Goal: Task Accomplishment & Management: Use online tool/utility

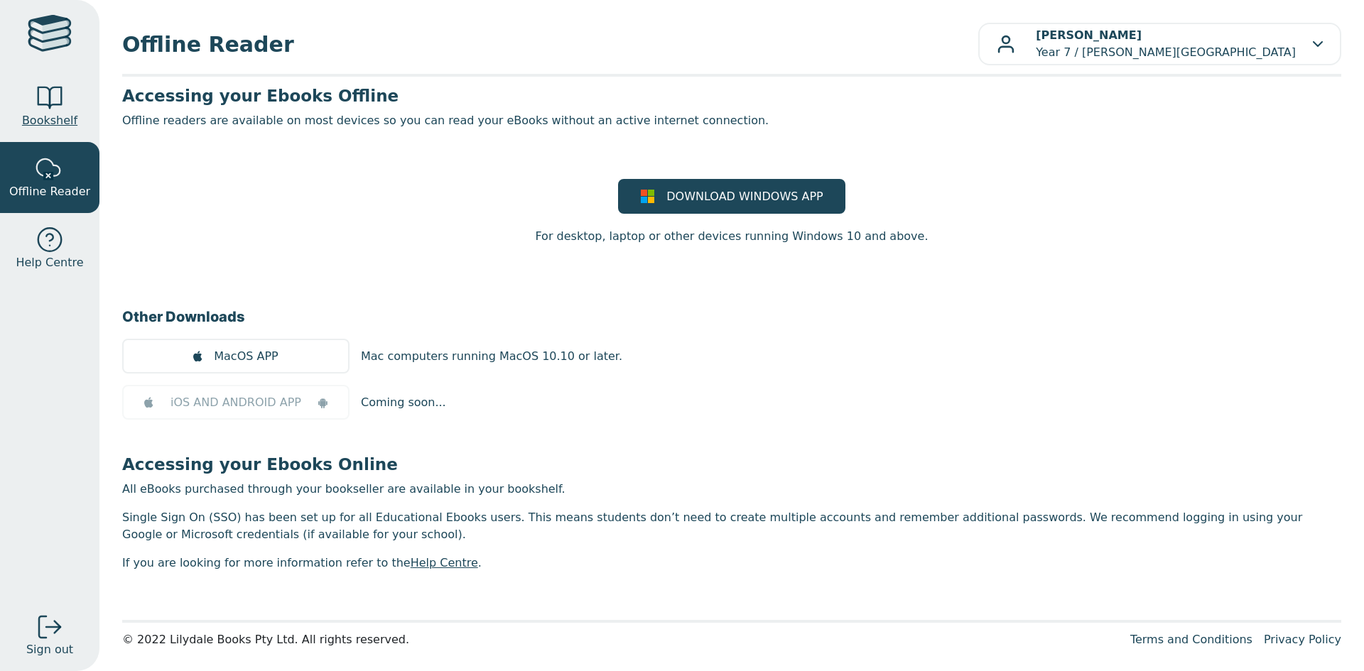
click at [61, 122] on span "Bookshelf" at bounding box center [49, 120] width 55 height 17
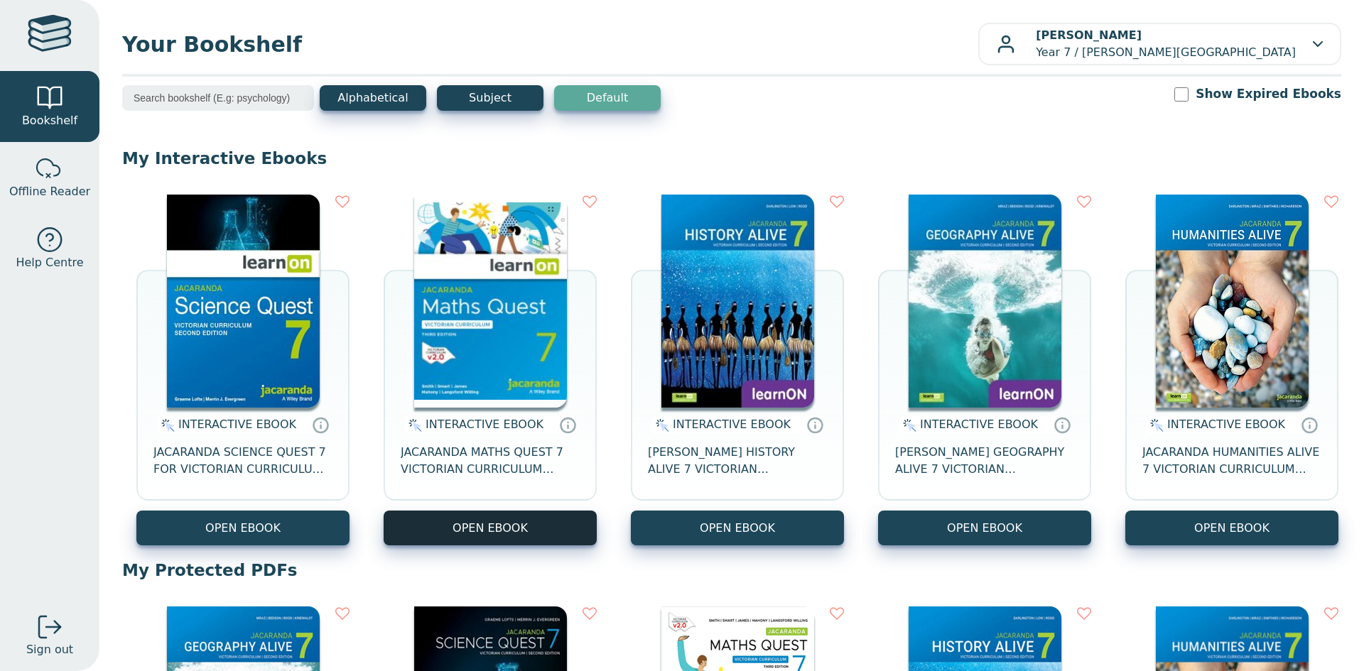
click at [449, 522] on button "OPEN EBOOK" at bounding box center [490, 528] width 213 height 35
